Goal: Task Accomplishment & Management: Manage account settings

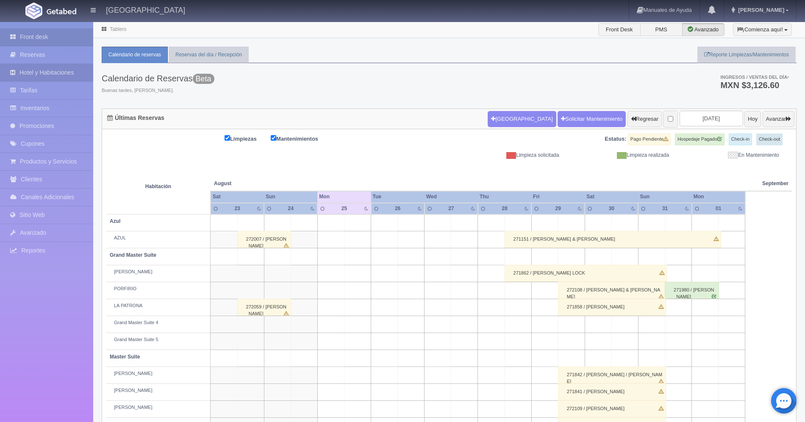
click at [54, 70] on link "Hotel y Habitaciones" at bounding box center [46, 72] width 93 height 17
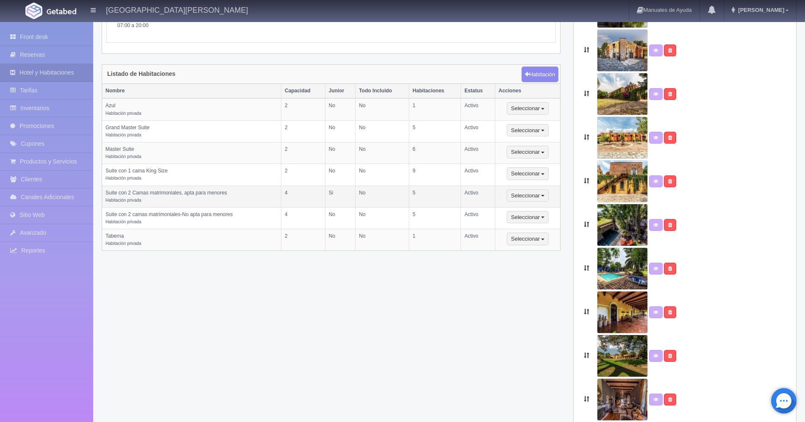
scroll to position [178, 0]
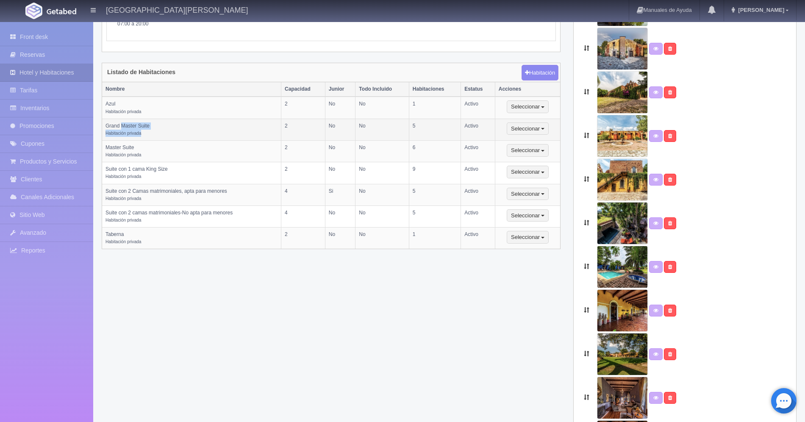
drag, startPoint x: 120, startPoint y: 123, endPoint x: 175, endPoint y: 134, distance: 56.2
click at [175, 134] on td "Grand Master Suite Habitación privada" at bounding box center [191, 130] width 179 height 22
click at [176, 136] on td "Grand Master Suite Habitación privada" at bounding box center [191, 130] width 179 height 22
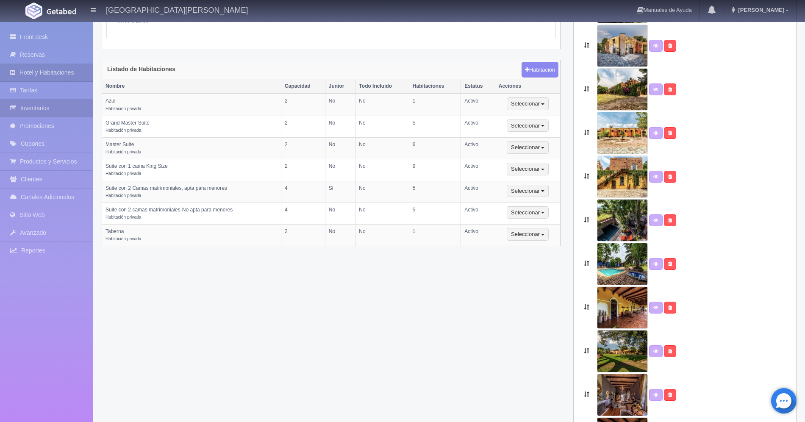
scroll to position [181, 0]
click at [56, 108] on link "Inventarios" at bounding box center [46, 108] width 93 height 17
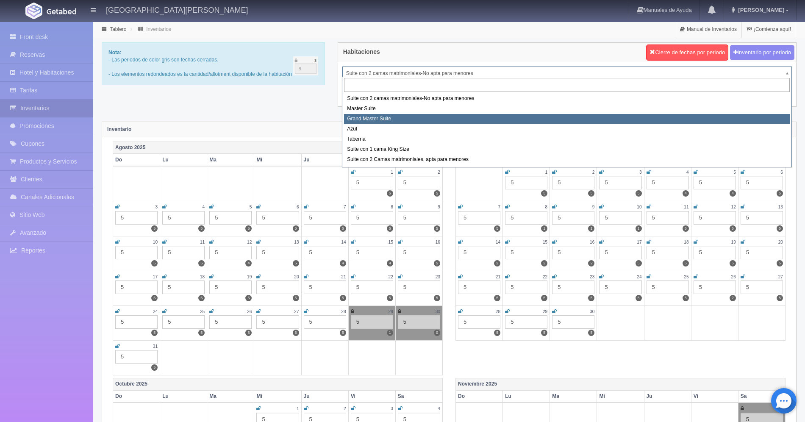
select select "1918"
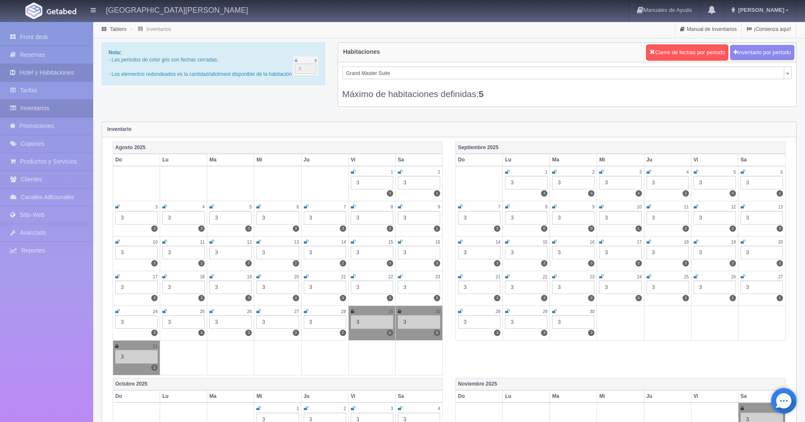
click at [62, 76] on link "Hotel y Habitaciones" at bounding box center [46, 72] width 93 height 17
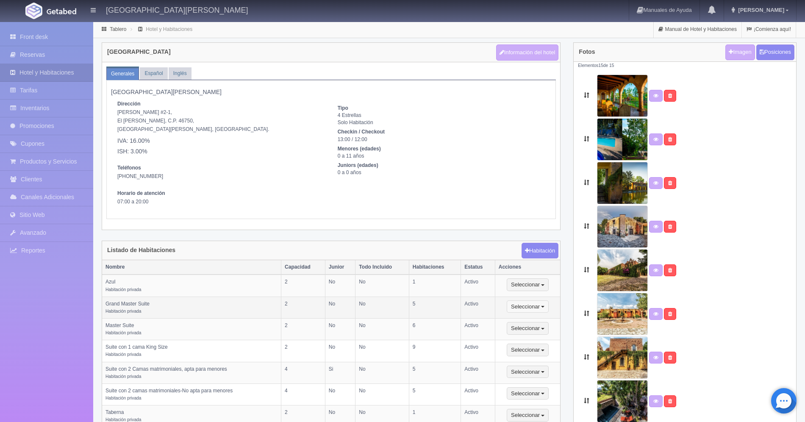
click at [519, 307] on button "Seleccionar" at bounding box center [528, 306] width 42 height 13
click at [524, 316] on link "Editar" at bounding box center [540, 321] width 67 height 11
select select "Habitación privada"
select select "Nombre"
select select "2"
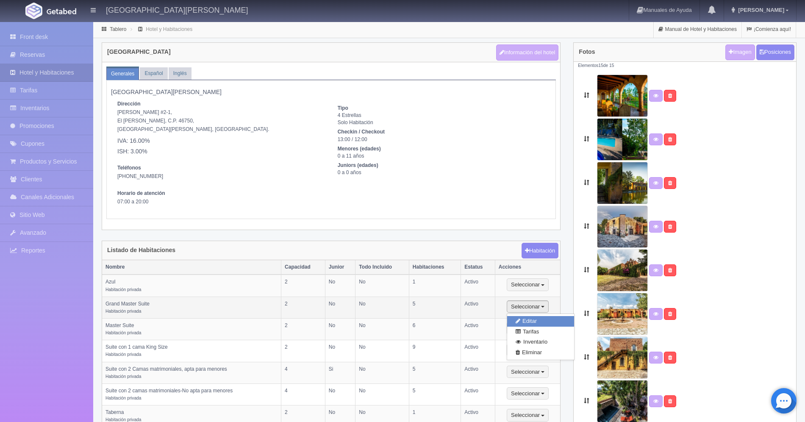
select select "2"
select select "1"
select select "Ocupacion"
radio input "true"
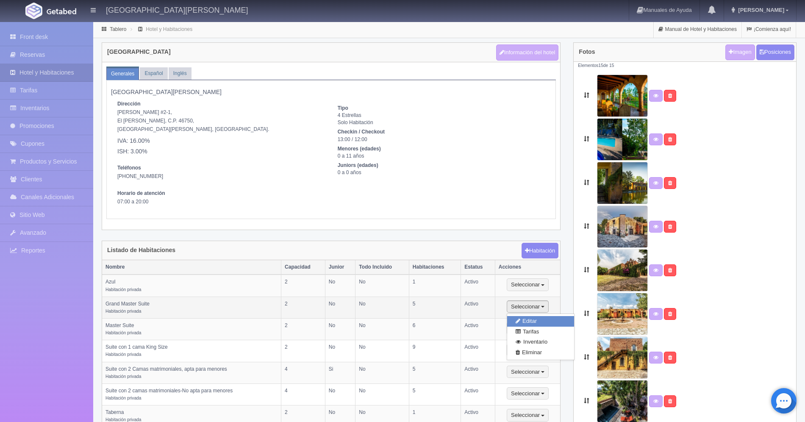
select select "5"
radio input "true"
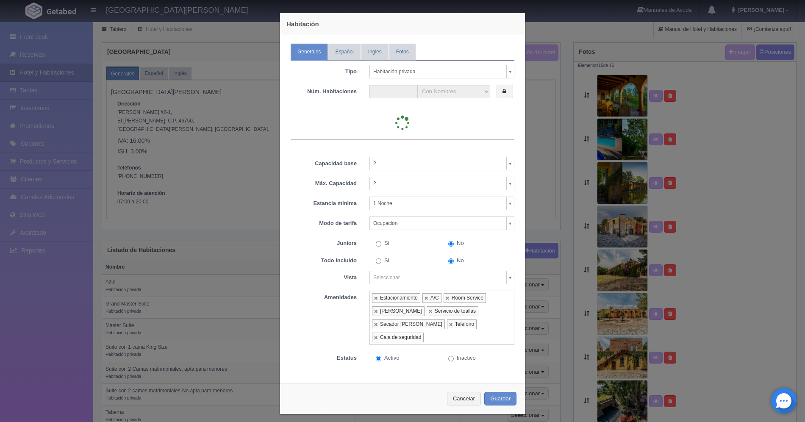
type input "5"
